Goal: Transaction & Acquisition: Purchase product/service

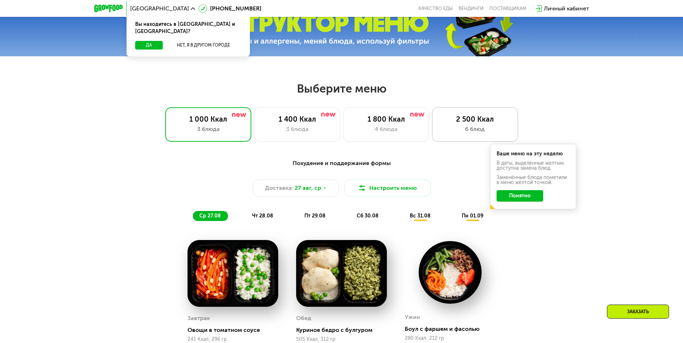
scroll to position [323, 0]
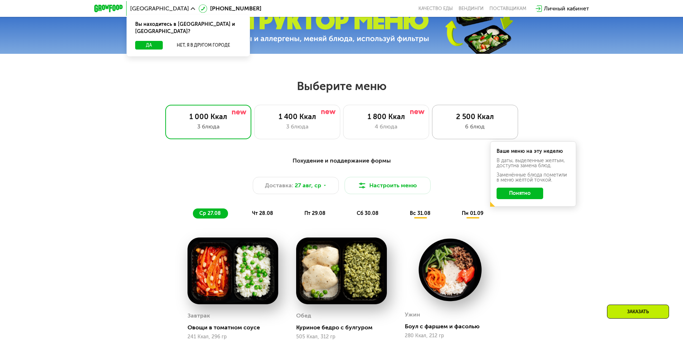
click at [478, 125] on div "6 блюд" at bounding box center [475, 126] width 71 height 9
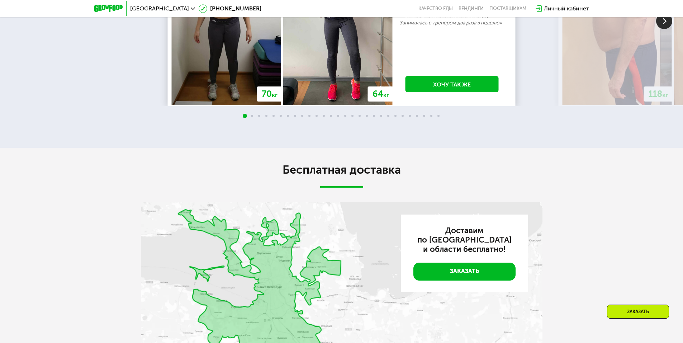
scroll to position [1508, 0]
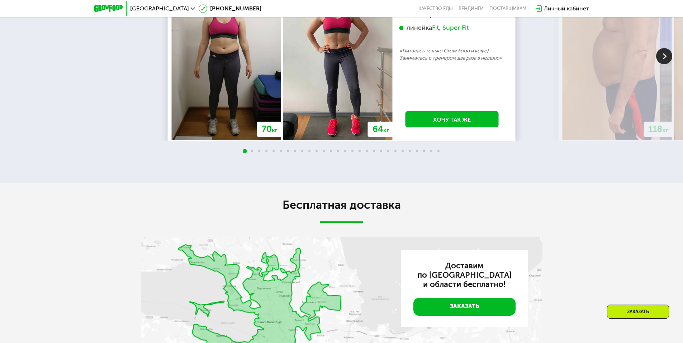
click at [668, 64] on img at bounding box center [665, 56] width 16 height 16
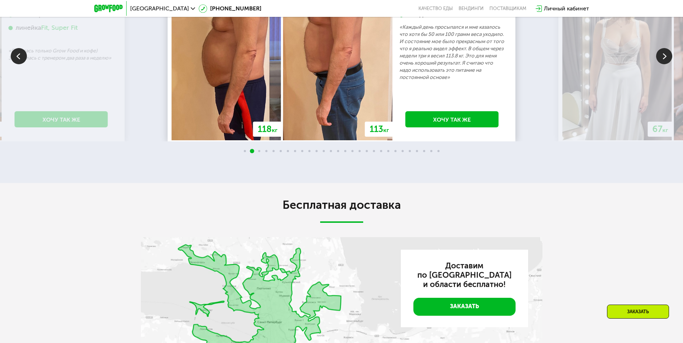
click at [668, 64] on img at bounding box center [665, 56] width 16 height 16
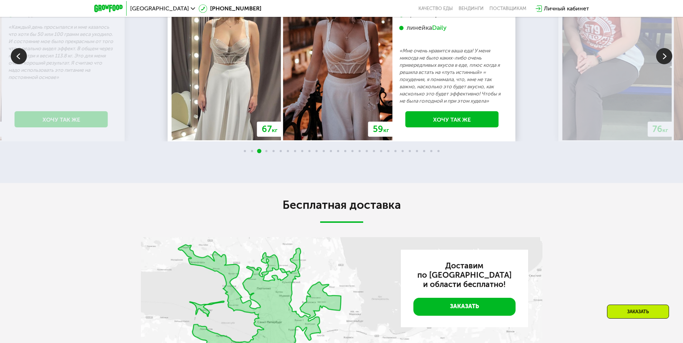
click at [668, 64] on img at bounding box center [665, 56] width 16 height 16
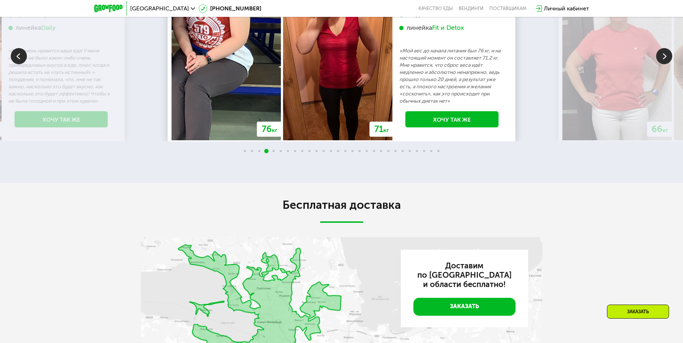
click at [668, 64] on img at bounding box center [665, 56] width 16 height 16
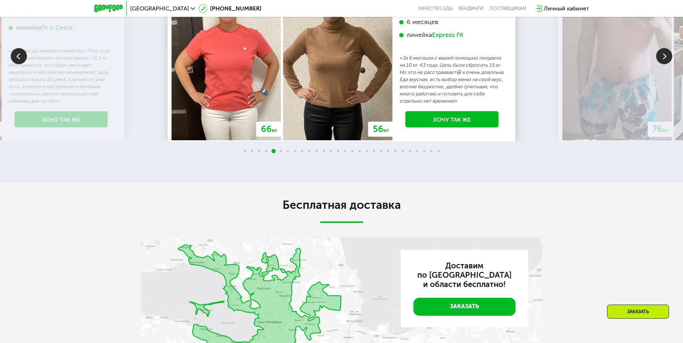
click at [668, 64] on img at bounding box center [665, 56] width 16 height 16
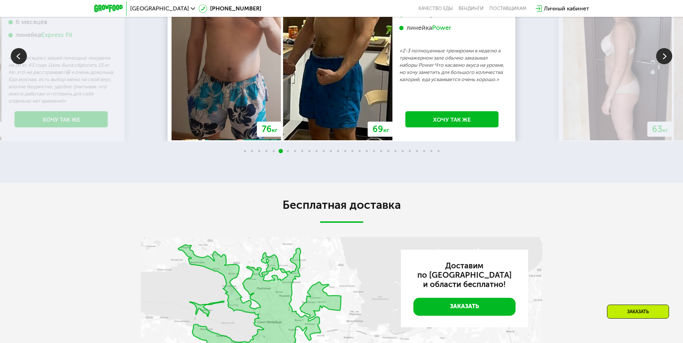
click at [668, 64] on img at bounding box center [665, 56] width 16 height 16
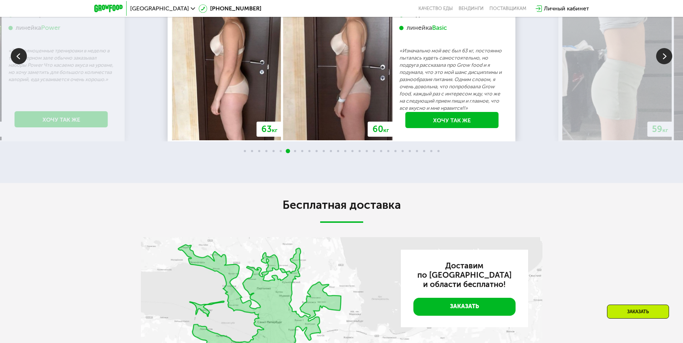
click at [668, 64] on img at bounding box center [665, 56] width 16 height 16
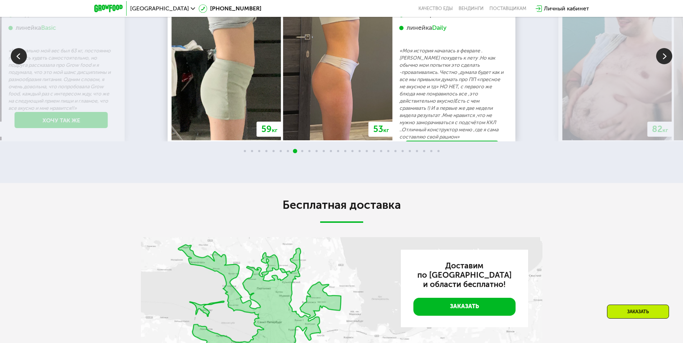
click at [668, 64] on img at bounding box center [665, 56] width 16 height 16
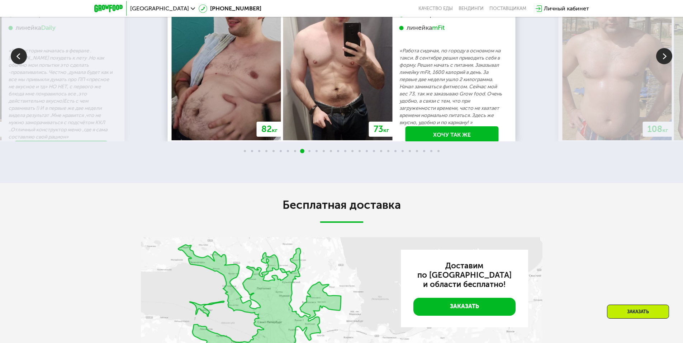
click at [668, 64] on img at bounding box center [665, 56] width 16 height 16
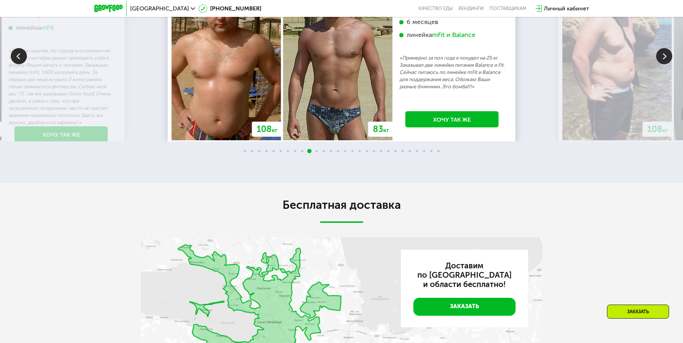
click at [23, 64] on img at bounding box center [19, 56] width 16 height 16
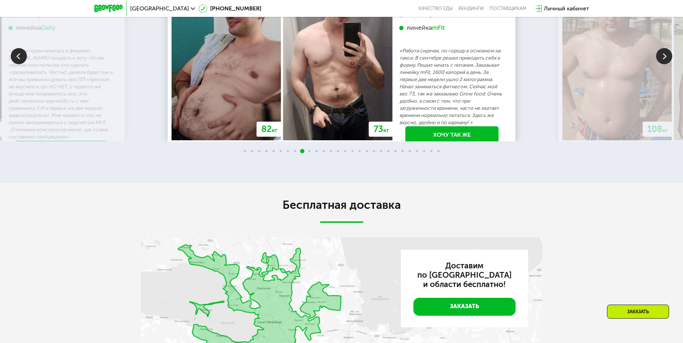
click at [655, 120] on img at bounding box center [617, 58] width 109 height 166
click at [659, 64] on img at bounding box center [665, 56] width 16 height 16
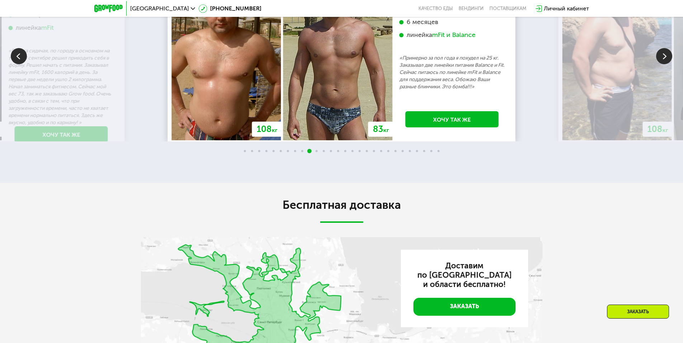
click at [659, 64] on img at bounding box center [665, 56] width 16 height 16
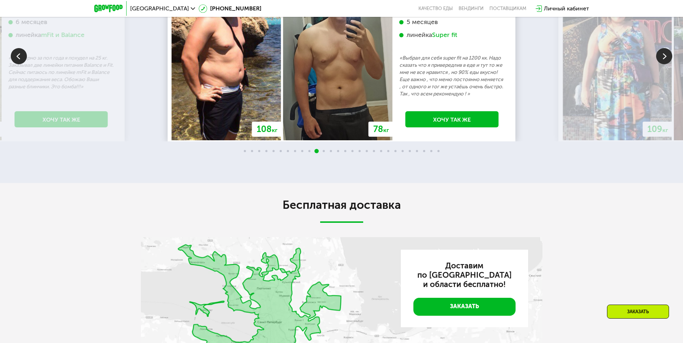
click at [659, 64] on img at bounding box center [665, 56] width 16 height 16
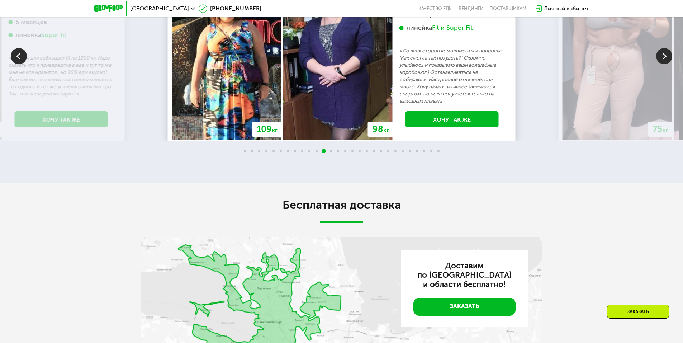
click at [659, 64] on img at bounding box center [665, 56] width 16 height 16
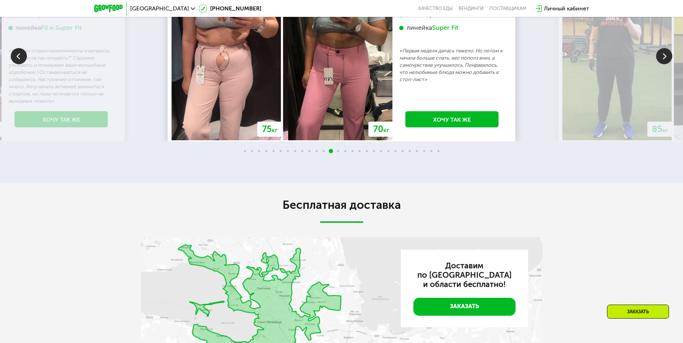
click at [659, 64] on img at bounding box center [665, 56] width 16 height 16
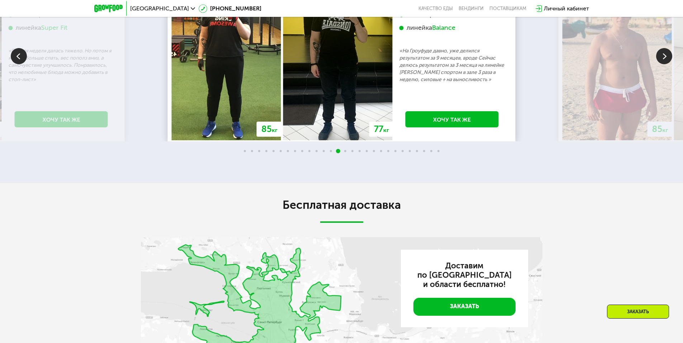
click at [659, 64] on img at bounding box center [665, 56] width 16 height 16
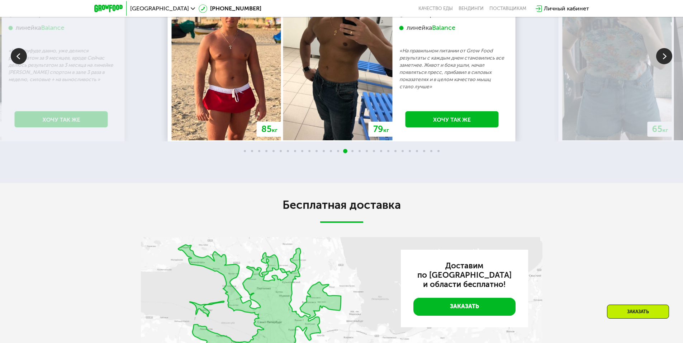
click at [659, 64] on img at bounding box center [665, 56] width 16 height 16
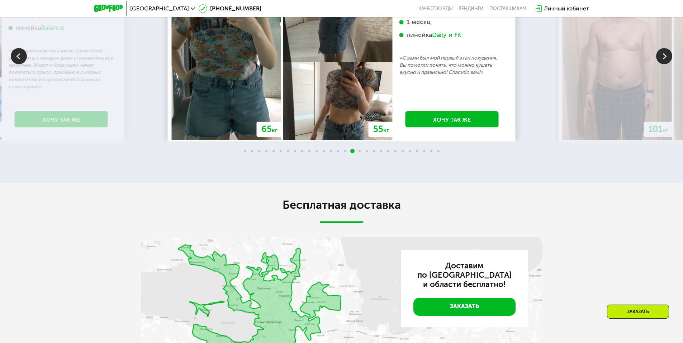
click at [659, 64] on img at bounding box center [665, 56] width 16 height 16
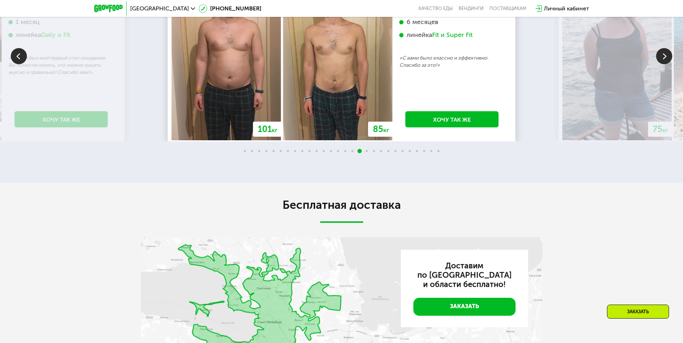
click at [659, 64] on img at bounding box center [665, 56] width 16 height 16
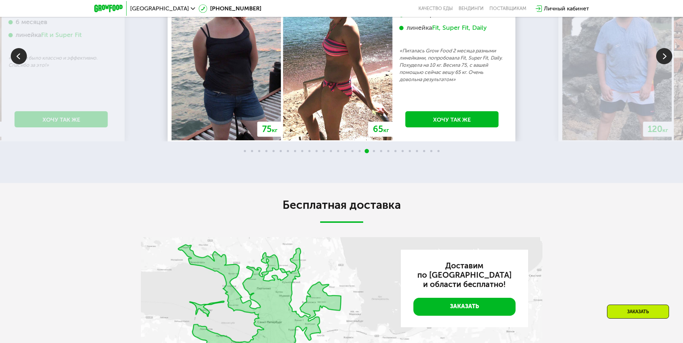
click at [659, 64] on img at bounding box center [665, 56] width 16 height 16
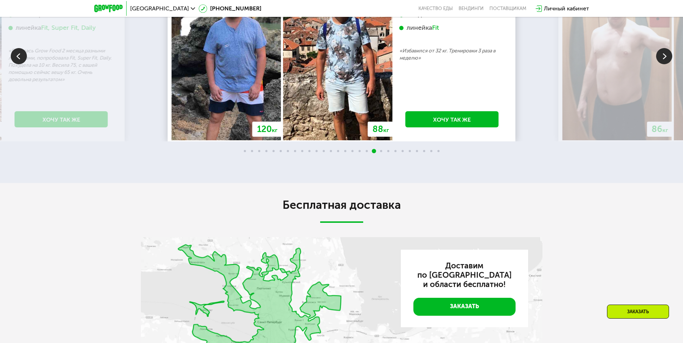
click at [659, 64] on img at bounding box center [665, 56] width 16 height 16
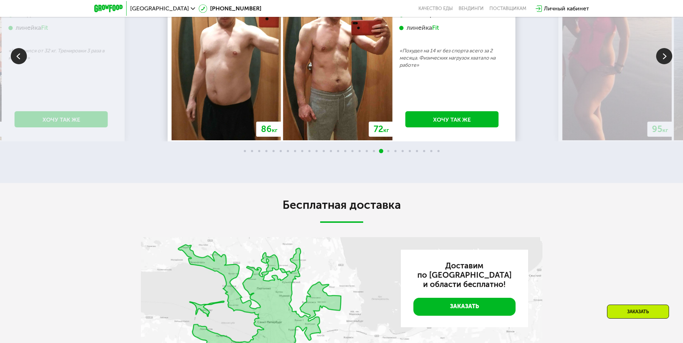
click at [659, 64] on img at bounding box center [665, 56] width 16 height 16
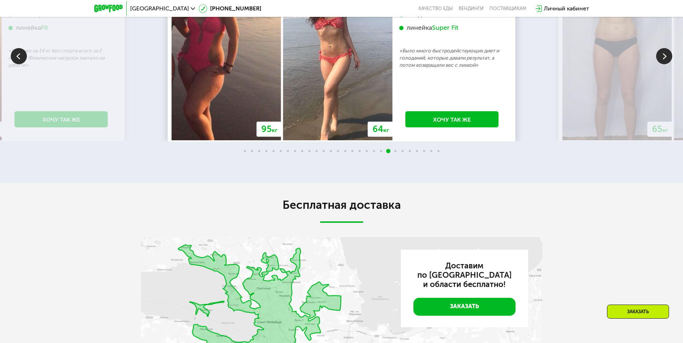
click at [659, 64] on img at bounding box center [665, 56] width 16 height 16
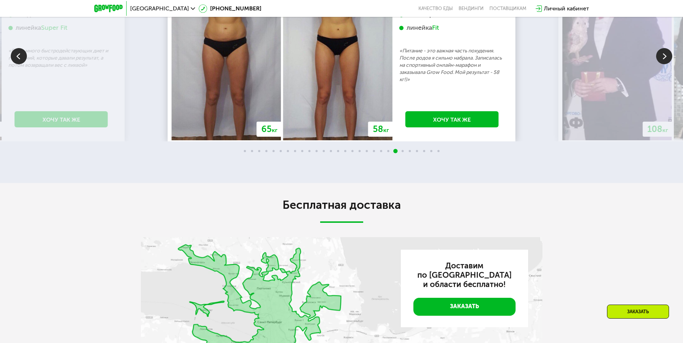
click at [659, 64] on img at bounding box center [665, 56] width 16 height 16
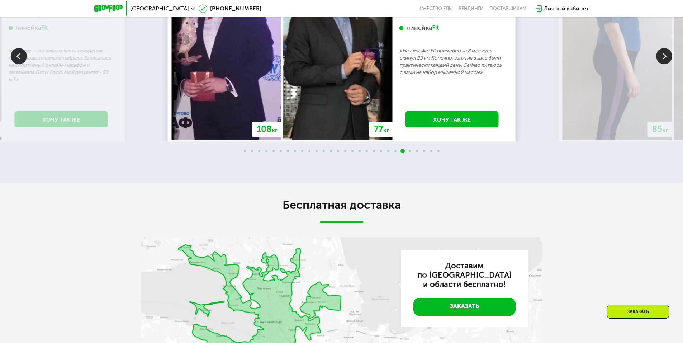
click at [659, 64] on img at bounding box center [665, 56] width 16 height 16
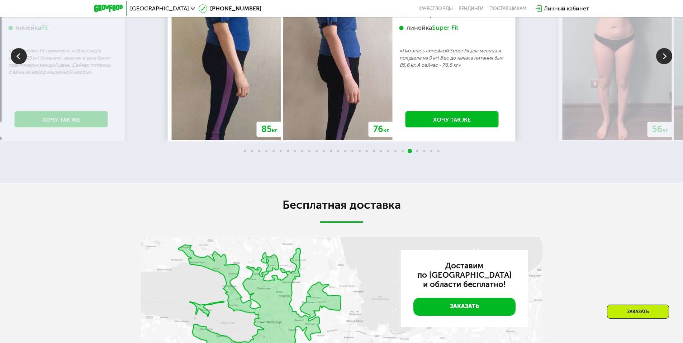
click at [659, 64] on img at bounding box center [665, 56] width 16 height 16
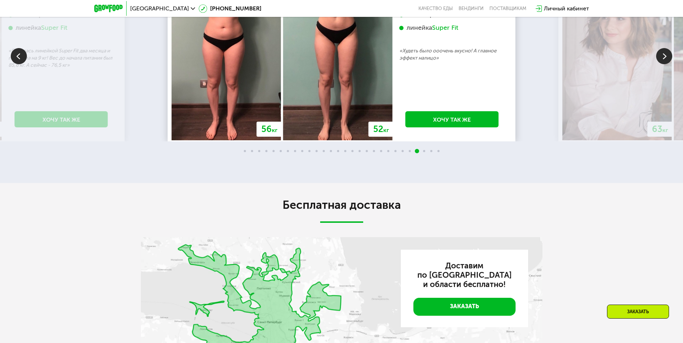
click at [659, 64] on img at bounding box center [665, 56] width 16 height 16
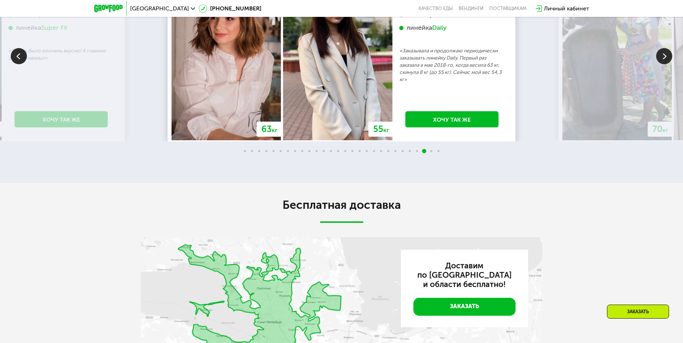
click at [661, 64] on img at bounding box center [665, 56] width 16 height 16
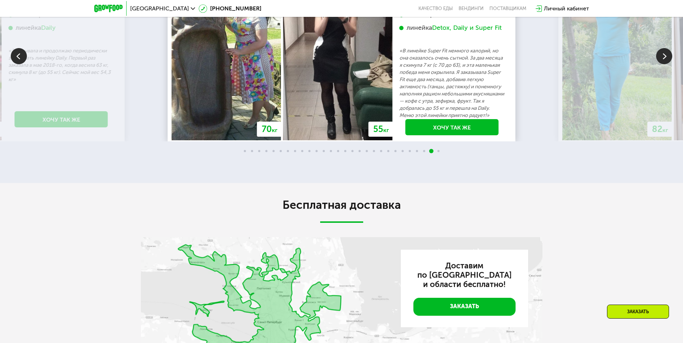
click at [661, 64] on img at bounding box center [665, 56] width 16 height 16
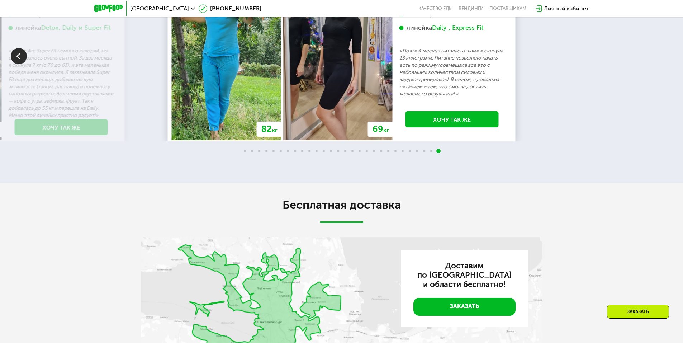
click at [661, 119] on div "70 кг 64 кг -6 кг [PERSON_NAME], 31 год 3 месяца линейка Fit, Super Fit «Питала…" at bounding box center [341, 56] width 683 height 171
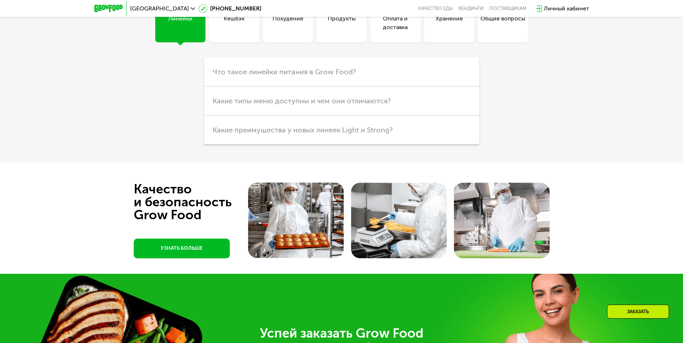
scroll to position [2082, 0]
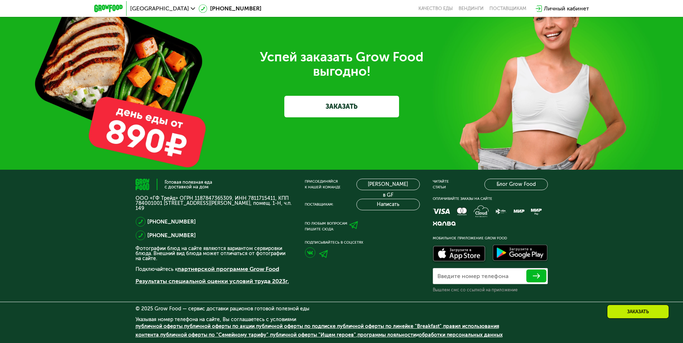
scroll to position [2340, 0]
